Goal: Check status: Check status

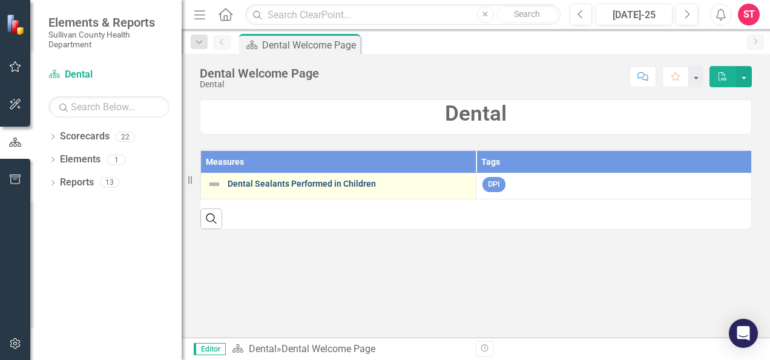
click at [282, 183] on link "Dental Sealants Performed in Children" at bounding box center [349, 183] width 242 height 9
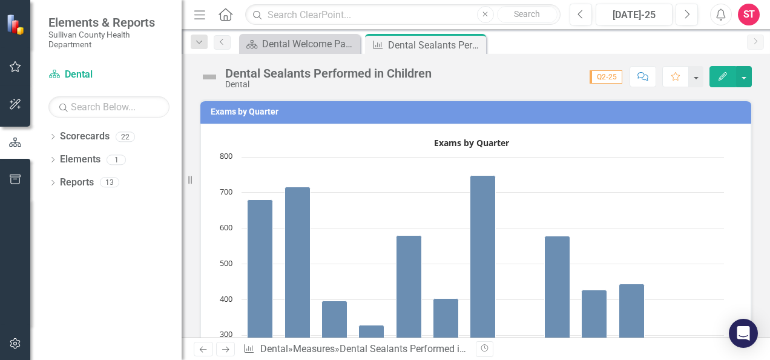
click at [15, 64] on icon "button" at bounding box center [15, 67] width 13 height 10
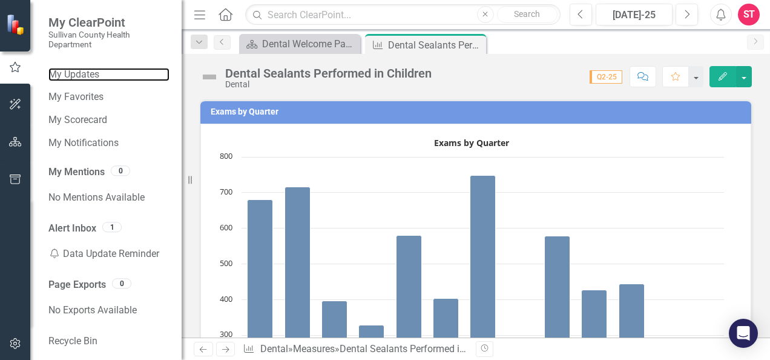
click at [91, 70] on link "My Updates" at bounding box center [108, 75] width 121 height 14
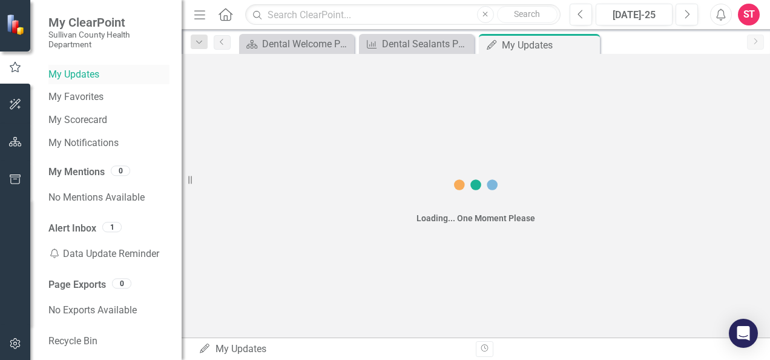
click at [91, 70] on link "My Updates" at bounding box center [108, 75] width 121 height 14
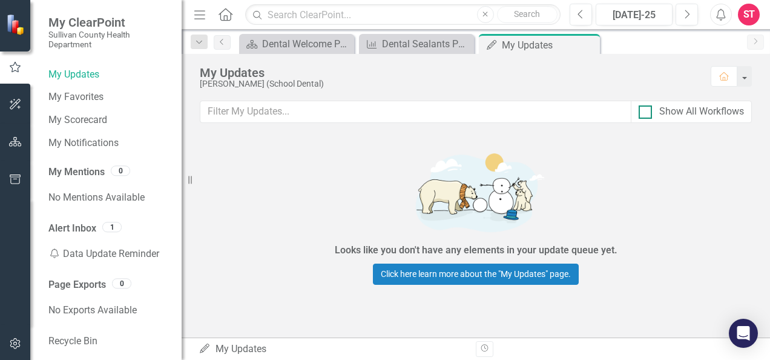
click at [651, 110] on div at bounding box center [645, 111] width 13 height 13
click at [647, 110] on input "Show All Workflows" at bounding box center [643, 109] width 8 height 8
checkbox input "true"
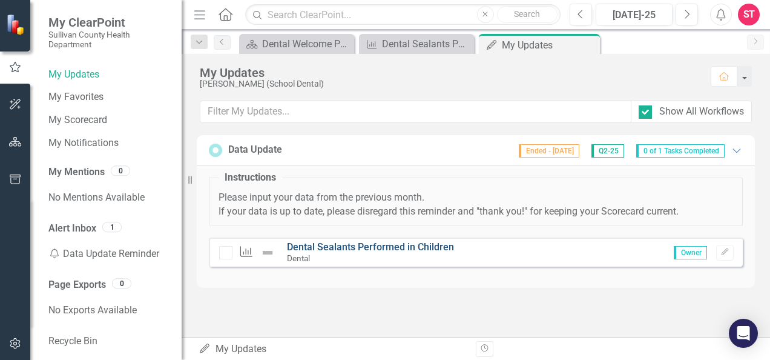
click at [376, 242] on link "Dental Sealants Performed in Children" at bounding box center [370, 247] width 167 height 12
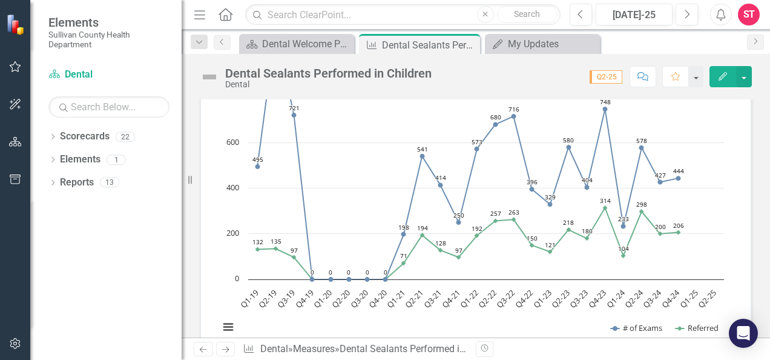
scroll to position [1405, 0]
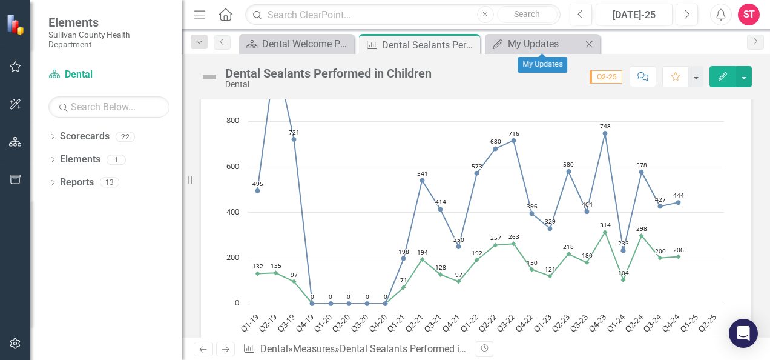
click at [590, 41] on icon "Close" at bounding box center [589, 44] width 12 height 10
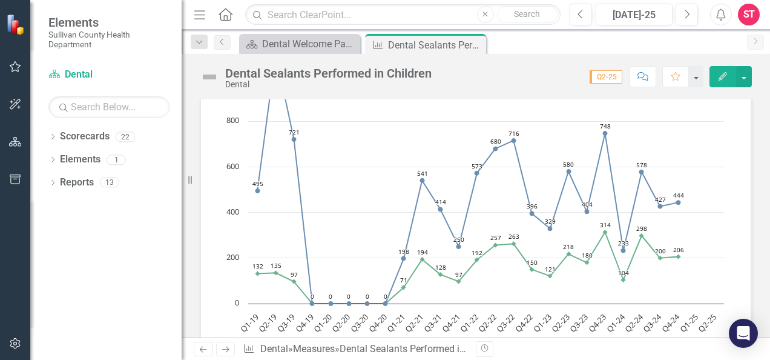
click at [754, 132] on div "Exams by Quarter Exams by Quarter Bar chart with 13 bars. Exams by Quarter (Cha…" at bounding box center [476, 73] width 589 height 2788
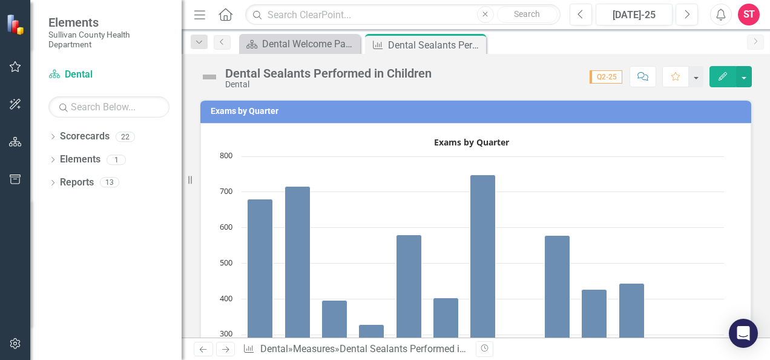
scroll to position [0, 0]
